Goal: Task Accomplishment & Management: Use online tool/utility

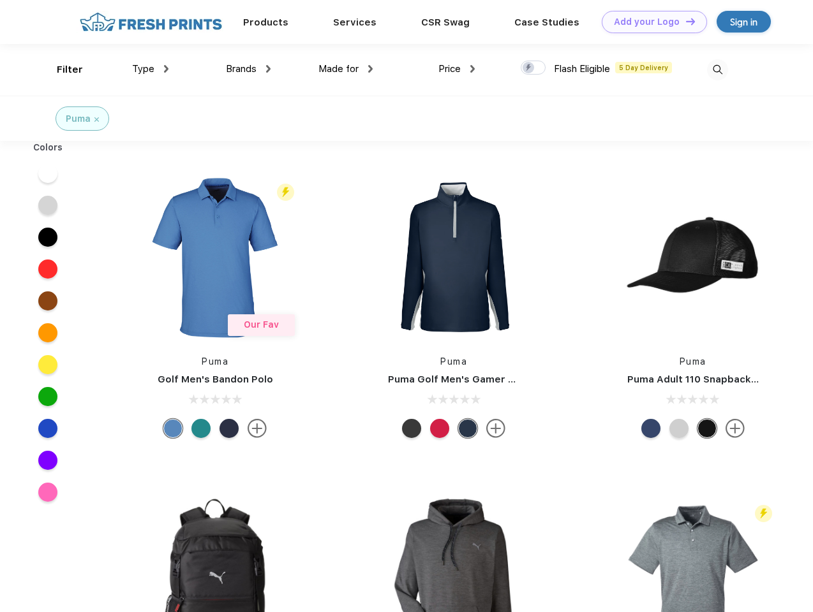
click at [649, 22] on link "Add your Logo Design Tool" at bounding box center [654, 22] width 105 height 22
click at [0, 0] on div "Design Tool" at bounding box center [0, 0] width 0 height 0
click at [684, 21] on link "Add your Logo Design Tool" at bounding box center [654, 22] width 105 height 22
click at [61, 70] on div "Filter" at bounding box center [70, 70] width 26 height 15
click at [151, 69] on span "Type" at bounding box center [143, 68] width 22 height 11
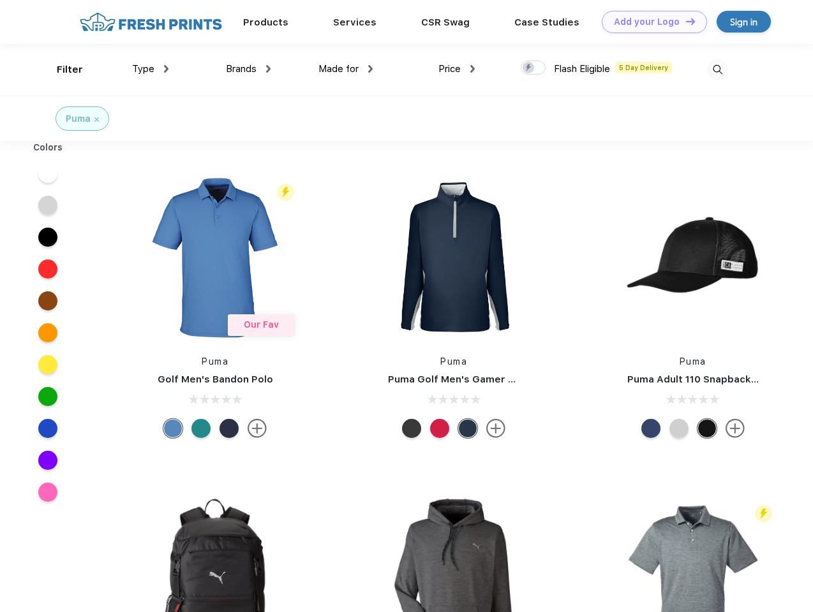
click at [248, 69] on span "Brands" at bounding box center [241, 68] width 31 height 11
click at [346, 69] on span "Made for" at bounding box center [338, 68] width 40 height 11
click at [457, 69] on span "Price" at bounding box center [449, 68] width 22 height 11
click at [533, 68] on div at bounding box center [533, 68] width 25 height 14
click at [529, 68] on input "checkbox" at bounding box center [525, 64] width 8 height 8
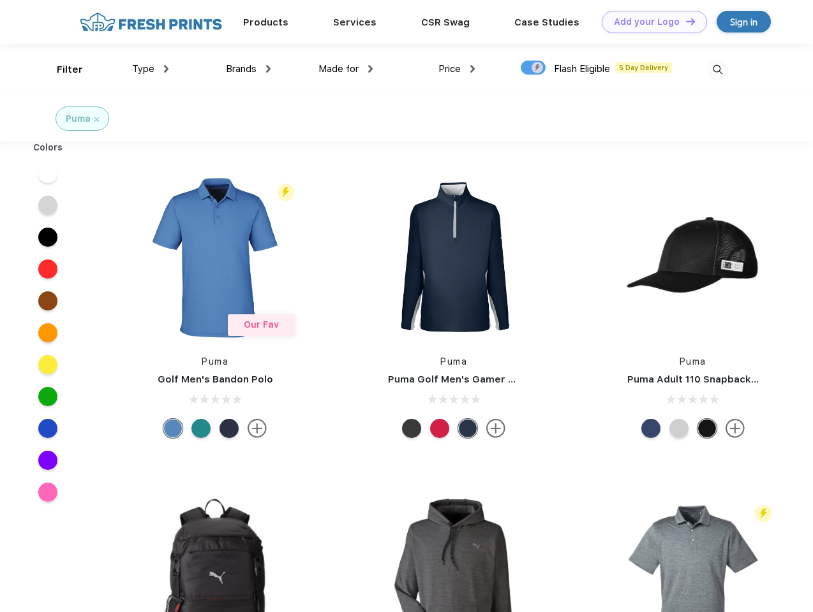
click at [717, 70] on img at bounding box center [717, 69] width 21 height 21
